Goal: Find specific page/section: Find specific page/section

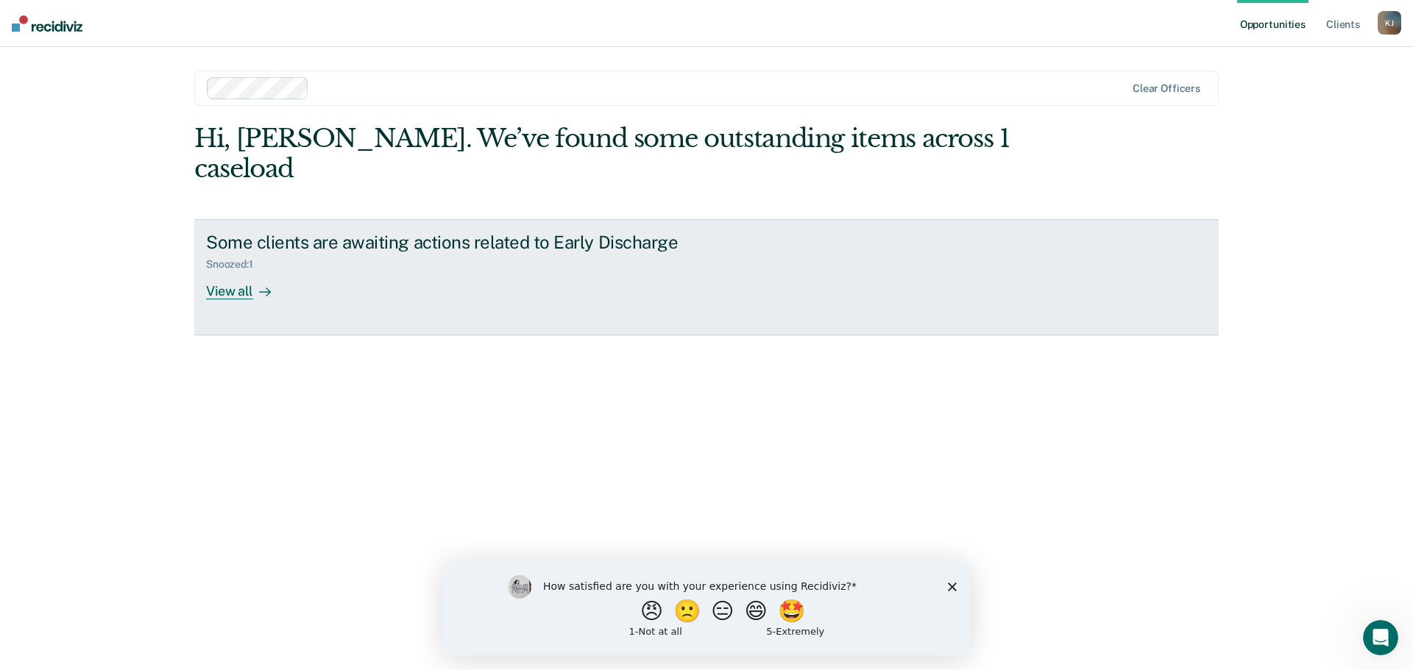
click at [233, 271] on div "View all" at bounding box center [247, 285] width 82 height 29
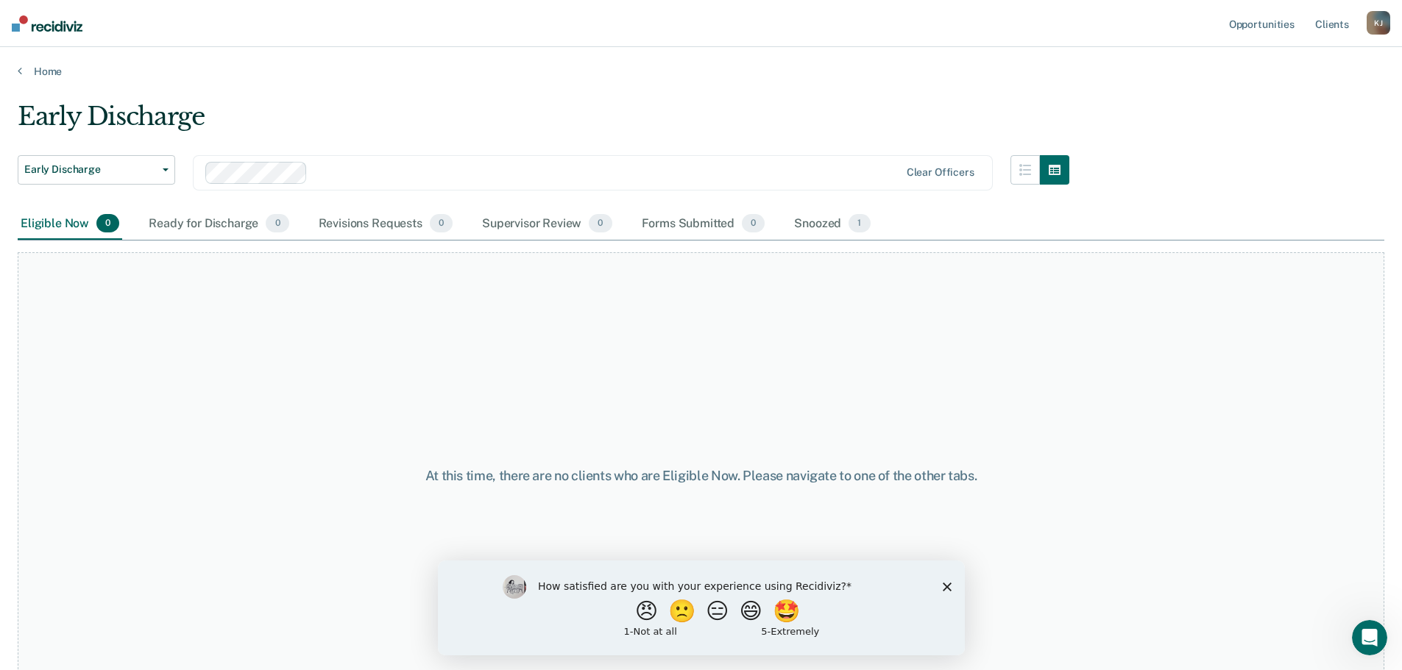
click at [72, 223] on div "Eligible Now 0" at bounding box center [70, 224] width 105 height 32
click at [832, 227] on div "Snoozed 1" at bounding box center [832, 224] width 82 height 32
